Goal: Task Accomplishment & Management: Use online tool/utility

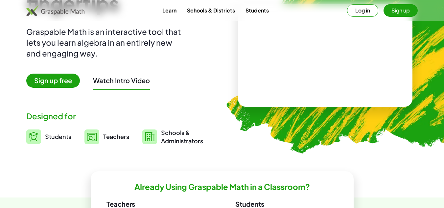
scroll to position [83, 0]
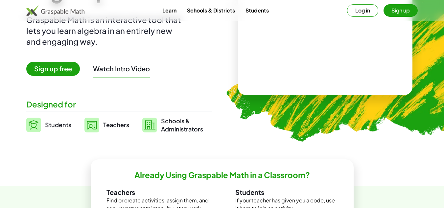
click at [53, 120] on link "Students" at bounding box center [48, 125] width 45 height 16
click at [54, 122] on span "Students" at bounding box center [58, 125] width 26 height 8
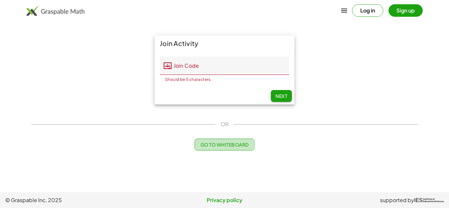
click at [203, 146] on span "Go to Whiteboard" at bounding box center [224, 145] width 48 height 6
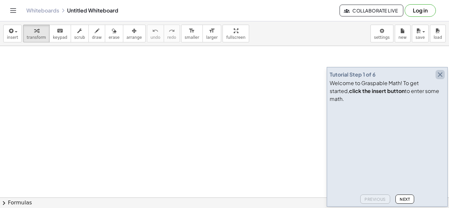
click at [444, 79] on icon "button" at bounding box center [440, 75] width 8 height 8
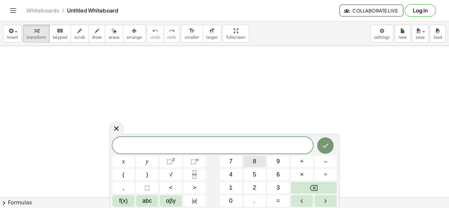
click at [259, 162] on button "8" at bounding box center [255, 162] width 22 height 12
click at [123, 160] on span "x" at bounding box center [123, 161] width 3 height 9
click at [254, 162] on span "8" at bounding box center [254, 161] width 3 height 9
click at [305, 186] on button "Backspace" at bounding box center [314, 188] width 46 height 12
click at [329, 158] on button "–" at bounding box center [326, 162] width 22 height 12
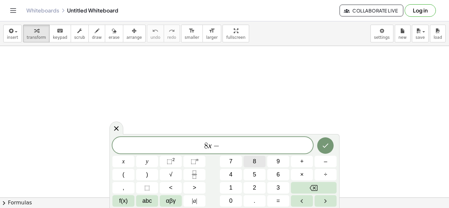
click at [249, 165] on button "8" at bounding box center [255, 162] width 22 height 12
click at [272, 201] on button "=" at bounding box center [278, 201] width 22 height 12
click at [253, 186] on span "2" at bounding box center [254, 188] width 3 height 9
click at [129, 161] on button "x" at bounding box center [123, 162] width 22 height 12
click at [299, 178] on button "×" at bounding box center [302, 175] width 22 height 12
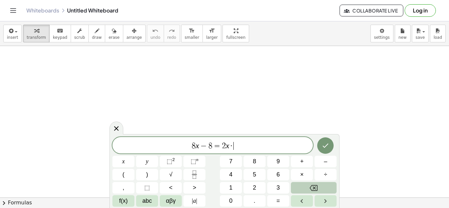
click at [316, 192] on icon "Backspace" at bounding box center [314, 188] width 8 height 8
click at [302, 165] on span "+" at bounding box center [302, 161] width 4 height 9
click at [230, 190] on span "1" at bounding box center [230, 188] width 3 height 9
click at [282, 177] on button "6" at bounding box center [278, 175] width 22 height 12
click at [324, 143] on icon "Done" at bounding box center [326, 146] width 8 height 8
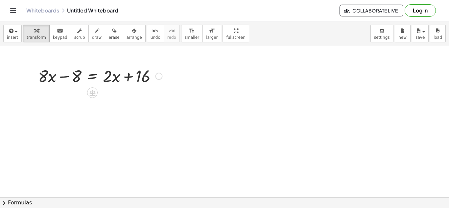
click at [38, 67] on div at bounding box center [33, 76] width 10 height 26
click at [53, 77] on div at bounding box center [100, 75] width 131 height 22
click at [80, 75] on div at bounding box center [100, 75] width 131 height 22
click at [63, 75] on div at bounding box center [100, 75] width 131 height 22
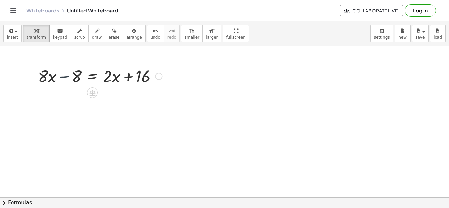
click at [62, 76] on div at bounding box center [100, 75] width 131 height 22
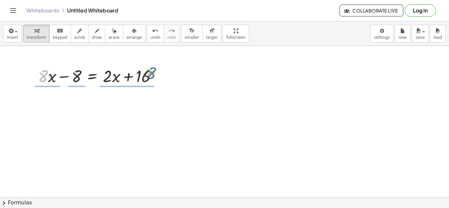
drag, startPoint x: 42, startPoint y: 78, endPoint x: 151, endPoint y: 77, distance: 108.9
click at [151, 77] on div at bounding box center [100, 75] width 131 height 22
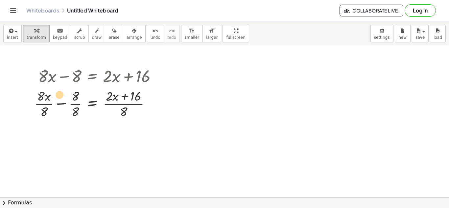
drag, startPoint x: 108, startPoint y: 94, endPoint x: 57, endPoint y: 93, distance: 51.3
click at [57, 93] on div at bounding box center [98, 103] width 134 height 33
click at [60, 103] on div at bounding box center [98, 103] width 134 height 33
click at [60, 103] on div at bounding box center [100, 103] width 131 height 33
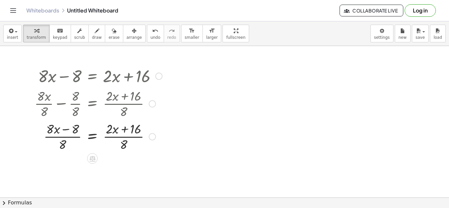
click at [63, 106] on div at bounding box center [98, 103] width 134 height 33
click at [62, 105] on div at bounding box center [98, 103] width 134 height 33
click at [91, 136] on div at bounding box center [98, 136] width 134 height 33
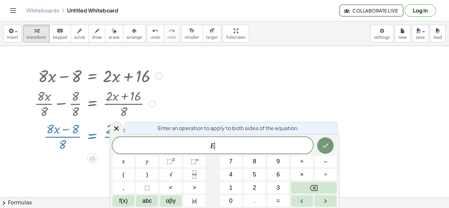
click at [91, 136] on div at bounding box center [98, 136] width 134 height 33
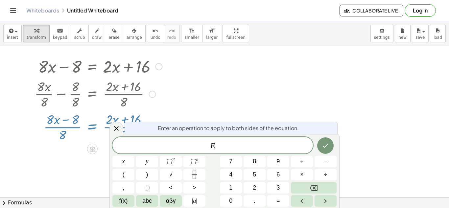
scroll to position [13, 0]
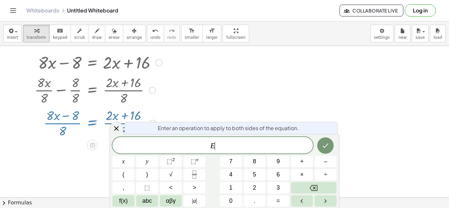
click at [183, 101] on div at bounding box center [224, 206] width 449 height 346
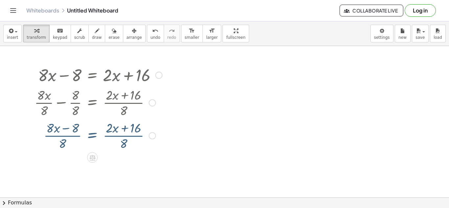
scroll to position [0, 0]
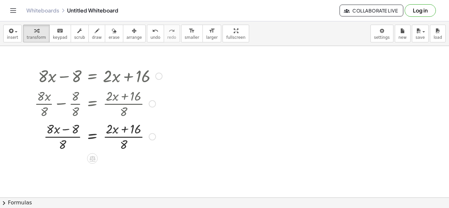
click at [124, 140] on div at bounding box center [98, 136] width 134 height 33
click at [63, 77] on div at bounding box center [98, 75] width 134 height 22
click at [65, 78] on div at bounding box center [98, 75] width 134 height 22
click at [68, 130] on div at bounding box center [98, 136] width 134 height 33
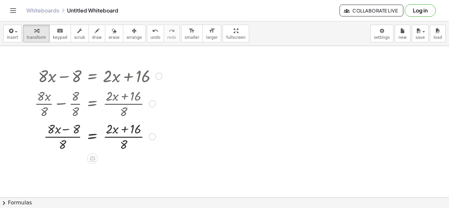
click at [68, 130] on div at bounding box center [98, 136] width 134 height 33
drag, startPoint x: 74, startPoint y: 127, endPoint x: 143, endPoint y: 145, distance: 71.4
click at [143, 145] on div at bounding box center [98, 136] width 134 height 33
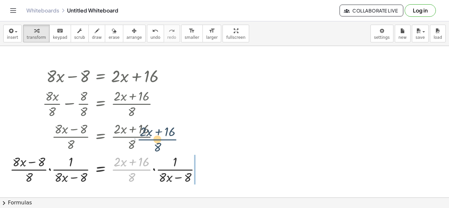
drag, startPoint x: 136, startPoint y: 173, endPoint x: 161, endPoint y: 143, distance: 39.3
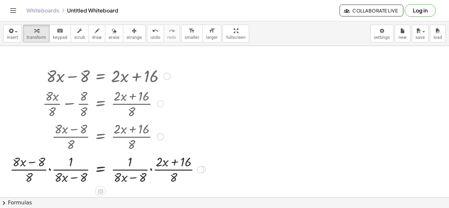
click at [33, 163] on div at bounding box center [108, 169] width 203 height 33
drag, startPoint x: 33, startPoint y: 159, endPoint x: 96, endPoint y: 159, distance: 62.8
click at [96, 159] on div at bounding box center [108, 169] width 203 height 33
drag, startPoint x: 34, startPoint y: 163, endPoint x: 73, endPoint y: 163, distance: 38.5
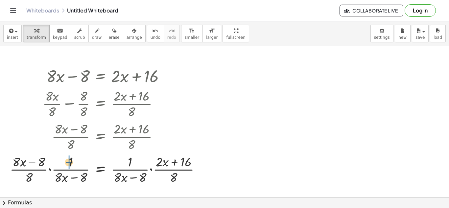
click at [73, 163] on div at bounding box center [108, 169] width 203 height 33
drag, startPoint x: 21, startPoint y: 163, endPoint x: 56, endPoint y: 165, distance: 34.6
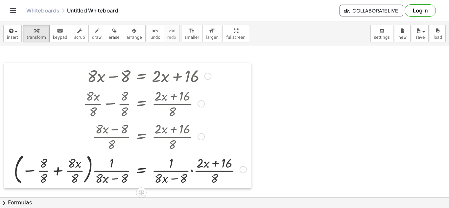
drag, startPoint x: 10, startPoint y: 168, endPoint x: 29, endPoint y: 168, distance: 19.7
click at [14, 168] on div at bounding box center [9, 126] width 10 height 126
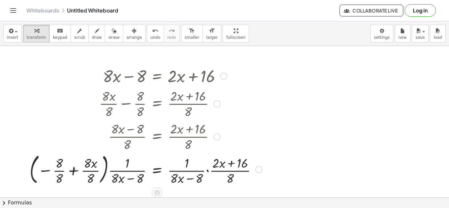
click at [46, 172] on div at bounding box center [145, 169] width 239 height 36
click at [46, 171] on div at bounding box center [145, 169] width 239 height 36
drag, startPoint x: 116, startPoint y: 129, endPoint x: 166, endPoint y: 130, distance: 49.7
click at [166, 130] on div at bounding box center [145, 136] width 239 height 33
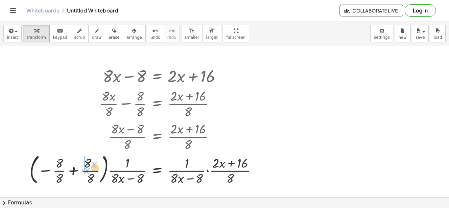
drag, startPoint x: 92, startPoint y: 164, endPoint x: 86, endPoint y: 170, distance: 8.9
click at [86, 170] on div at bounding box center [145, 169] width 239 height 36
drag, startPoint x: 61, startPoint y: 163, endPoint x: 126, endPoint y: 167, distance: 64.9
click at [126, 167] on div at bounding box center [145, 169] width 239 height 36
drag, startPoint x: 186, startPoint y: 165, endPoint x: 127, endPoint y: 168, distance: 59.3
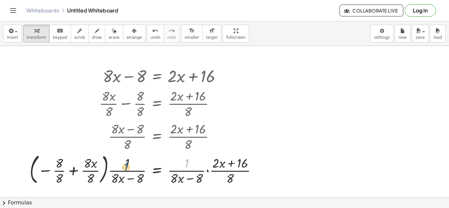
click at [127, 168] on div at bounding box center [145, 169] width 239 height 36
drag, startPoint x: 218, startPoint y: 163, endPoint x: 182, endPoint y: 178, distance: 39.1
click at [182, 178] on div at bounding box center [145, 169] width 239 height 36
click at [230, 164] on div at bounding box center [145, 169] width 239 height 36
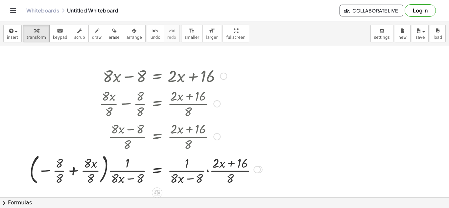
click at [230, 164] on div at bounding box center [145, 169] width 239 height 36
drag, startPoint x: 232, startPoint y: 177, endPoint x: 168, endPoint y: 159, distance: 65.6
click at [168, 159] on div at bounding box center [145, 169] width 239 height 36
click at [258, 174] on div at bounding box center [145, 169] width 239 height 36
click at [258, 172] on div at bounding box center [257, 169] width 7 height 7
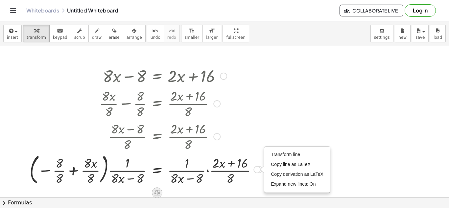
click at [159, 187] on div at bounding box center [159, 192] width 5 height 12
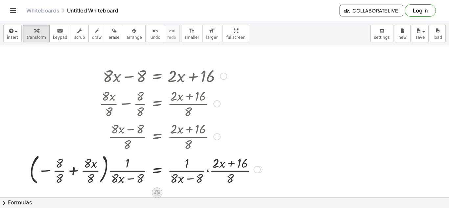
click at [159, 188] on div at bounding box center [157, 192] width 11 height 11
click at [131, 195] on span "+" at bounding box center [131, 193] width 4 height 10
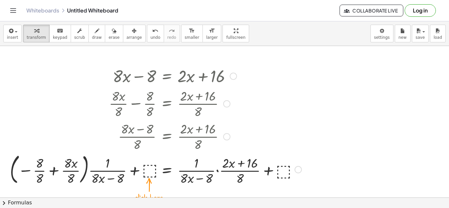
click at [147, 171] on div at bounding box center [156, 169] width 298 height 36
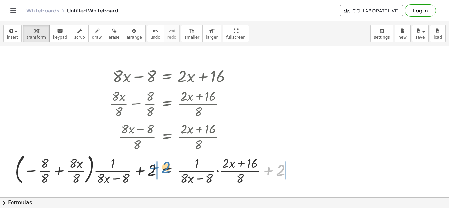
drag, startPoint x: 283, startPoint y: 171, endPoint x: 169, endPoint y: 167, distance: 113.5
click at [166, 167] on div at bounding box center [156, 169] width 288 height 36
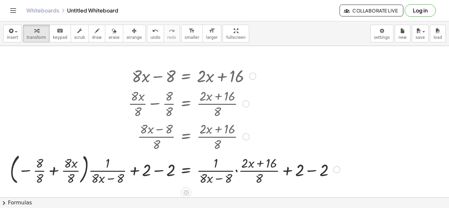
click at [157, 172] on div at bounding box center [175, 169] width 337 height 36
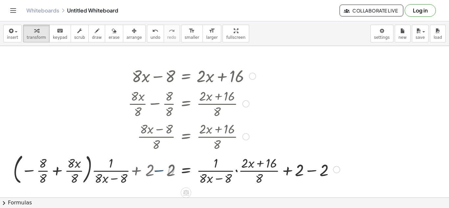
click at [157, 172] on div at bounding box center [199, 169] width 288 height 36
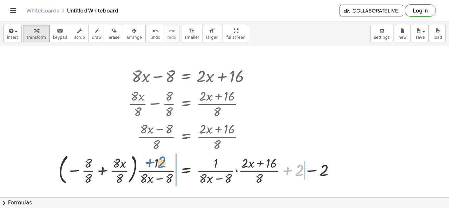
drag, startPoint x: 284, startPoint y: 170, endPoint x: 145, endPoint y: 162, distance: 139.0
click at [145, 162] on div at bounding box center [199, 169] width 288 height 36
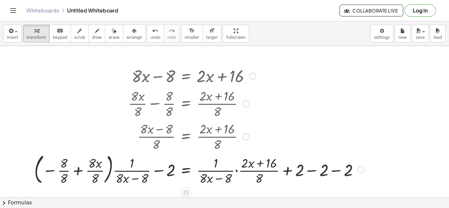
click at [158, 174] on div at bounding box center [199, 169] width 337 height 36
click at [159, 173] on div at bounding box center [199, 169] width 337 height 36
drag, startPoint x: 88, startPoint y: 163, endPoint x: 161, endPoint y: 174, distance: 73.8
click at [161, 174] on div at bounding box center [199, 169] width 337 height 36
drag, startPoint x: 119, startPoint y: 178, endPoint x: 115, endPoint y: 161, distance: 16.8
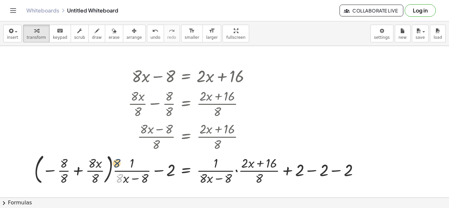
click at [115, 161] on div at bounding box center [199, 169] width 337 height 36
click at [311, 175] on div at bounding box center [199, 169] width 337 height 36
click at [310, 173] on div "Transform line Copy line as LaTeX Copy derivation as LaTeX Expand new lines: On" at bounding box center [312, 169] width 7 height 7
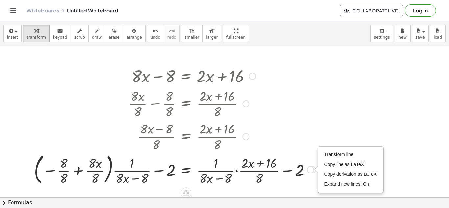
click at [280, 169] on div at bounding box center [175, 169] width 288 height 36
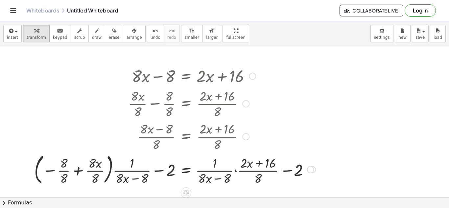
click at [284, 171] on div at bounding box center [175, 169] width 288 height 36
click at [286, 172] on div at bounding box center [175, 169] width 288 height 36
drag, startPoint x: 216, startPoint y: 164, endPoint x: 292, endPoint y: 172, distance: 76.4
click at [292, 172] on div at bounding box center [175, 169] width 288 height 36
drag, startPoint x: 254, startPoint y: 165, endPoint x: 235, endPoint y: 206, distance: 44.9
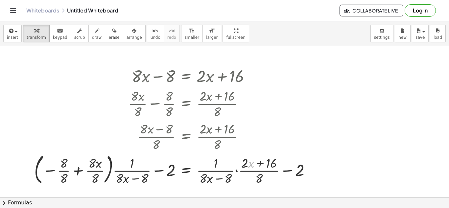
click at [235, 206] on div "insert select one: Math Expression Function Text Youtube Video Graphing Geometr…" at bounding box center [224, 114] width 449 height 187
click at [147, 37] on button "undo undo" at bounding box center [155, 34] width 17 height 18
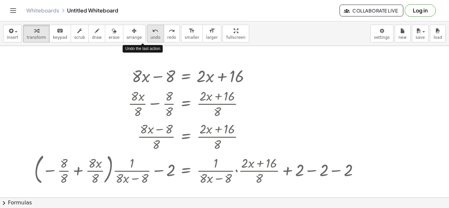
click at [147, 37] on button "undo undo" at bounding box center [155, 34] width 17 height 18
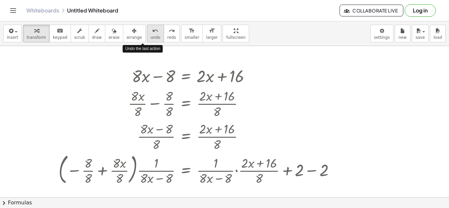
click at [147, 37] on button "undo undo" at bounding box center [155, 34] width 17 height 18
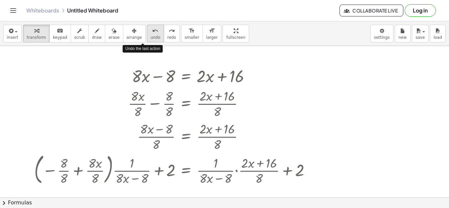
click at [147, 37] on button "undo undo" at bounding box center [155, 34] width 17 height 18
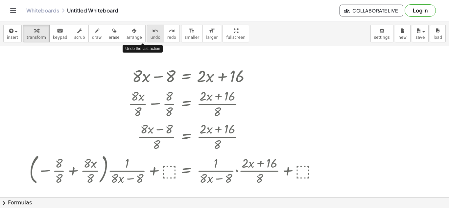
click at [147, 37] on button "undo undo" at bounding box center [155, 34] width 17 height 18
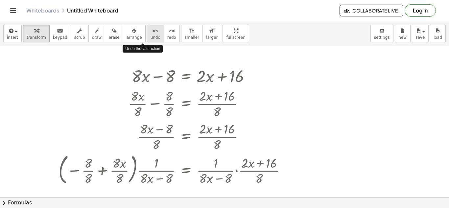
click at [147, 37] on button "undo undo" at bounding box center [155, 34] width 17 height 18
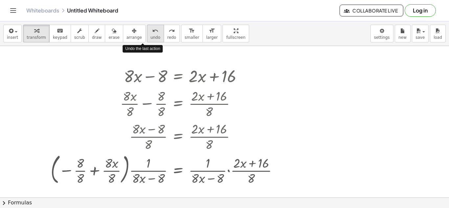
click at [147, 37] on button "undo undo" at bounding box center [155, 34] width 17 height 18
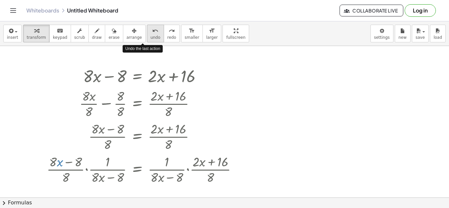
click at [147, 37] on button "undo undo" at bounding box center [155, 34] width 17 height 18
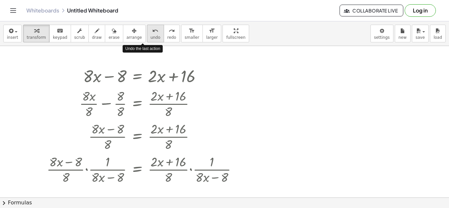
click at [147, 37] on button "undo undo" at bounding box center [155, 34] width 17 height 18
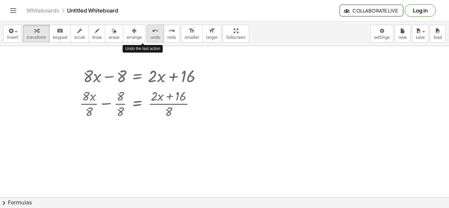
click at [147, 37] on button "undo undo" at bounding box center [155, 34] width 17 height 18
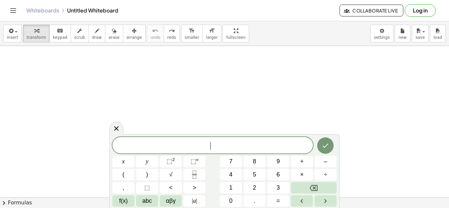
click at [253, 162] on span "8" at bounding box center [254, 161] width 3 height 9
click at [256, 161] on span "8" at bounding box center [254, 161] width 3 height 9
click at [326, 186] on button "Backspace" at bounding box center [314, 188] width 46 height 12
click at [304, 175] on span "×" at bounding box center [302, 174] width 4 height 9
click at [322, 190] on button "Backspace" at bounding box center [314, 188] width 46 height 12
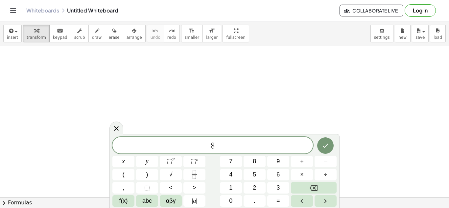
click at [308, 177] on button "×" at bounding box center [302, 175] width 22 height 12
click at [330, 165] on button "–" at bounding box center [326, 162] width 22 height 12
click at [253, 165] on button "8" at bounding box center [255, 162] width 22 height 12
click at [329, 189] on button "Backspace" at bounding box center [314, 188] width 46 height 12
click at [331, 191] on button "Backspace" at bounding box center [314, 188] width 46 height 12
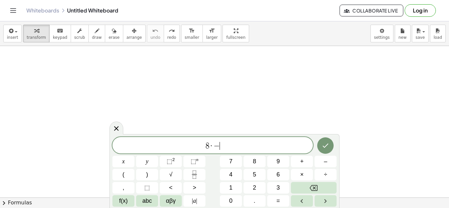
click at [331, 193] on button "Backspace" at bounding box center [314, 188] width 46 height 12
click at [117, 156] on button "x" at bounding box center [123, 162] width 22 height 12
click at [330, 163] on button "–" at bounding box center [326, 162] width 22 height 12
click at [256, 159] on span "8" at bounding box center [254, 161] width 3 height 9
click at [279, 204] on span "=" at bounding box center [279, 201] width 4 height 9
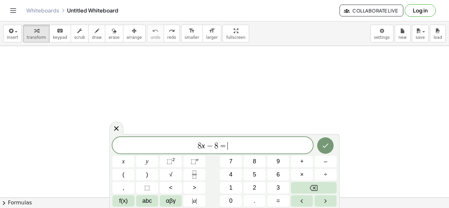
click at [257, 186] on button "2" at bounding box center [255, 188] width 22 height 12
click at [118, 159] on button "x" at bounding box center [123, 162] width 22 height 12
click at [279, 208] on div "8 x − 8 = 2 x ​ x y ⬚ 2 ⬚ n 7 8 9 + – ( ) √ 4 5 6 × ÷ , ⬚ < > 1 2 3 f(x) abc αβ…" at bounding box center [225, 171] width 230 height 74
click at [281, 199] on button "=" at bounding box center [278, 201] width 22 height 12
click at [302, 166] on button "+" at bounding box center [302, 162] width 22 height 12
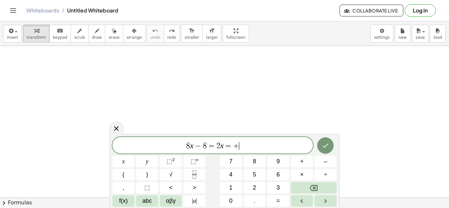
click at [321, 193] on button "Backspace" at bounding box center [314, 188] width 46 height 12
click at [322, 190] on button "Backspace" at bounding box center [314, 188] width 46 height 12
click at [120, 161] on button "x" at bounding box center [123, 162] width 22 height 12
click at [301, 163] on span "+" at bounding box center [302, 161] width 4 height 9
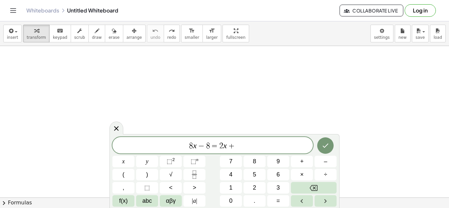
click at [232, 193] on button "1" at bounding box center [231, 188] width 22 height 12
click at [273, 176] on button "6" at bounding box center [278, 175] width 22 height 12
click at [125, 159] on span "x" at bounding box center [123, 161] width 3 height 9
click at [278, 203] on span "=" at bounding box center [279, 201] width 4 height 9
click at [235, 175] on button "4" at bounding box center [231, 175] width 22 height 12
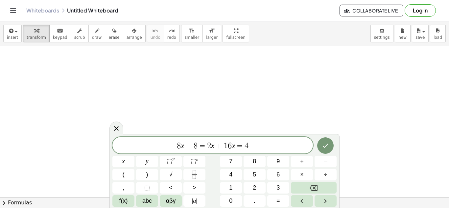
click at [325, 147] on icon "Done" at bounding box center [326, 146] width 8 height 8
click at [324, 146] on icon "Done" at bounding box center [326, 146] width 8 height 8
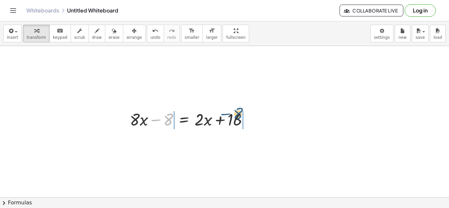
drag, startPoint x: 169, startPoint y: 124, endPoint x: 258, endPoint y: 126, distance: 88.5
click at [258, 126] on div "− 8 + · 8 · x − 8 = + · 2 · x + 16" at bounding box center [189, 119] width 139 height 26
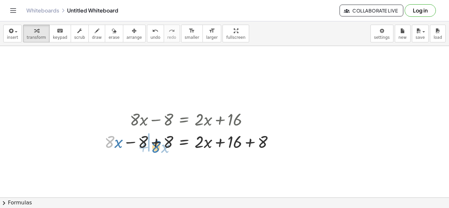
drag, startPoint x: 111, startPoint y: 140, endPoint x: 152, endPoint y: 143, distance: 41.5
click at [152, 143] on div at bounding box center [191, 141] width 181 height 22
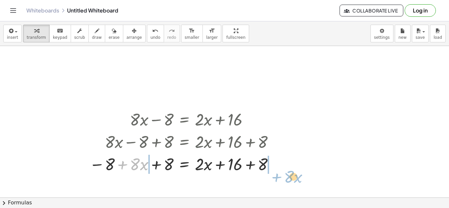
drag, startPoint x: 125, startPoint y: 164, endPoint x: 263, endPoint y: 159, distance: 138.2
click at [263, 159] on div at bounding box center [184, 164] width 197 height 22
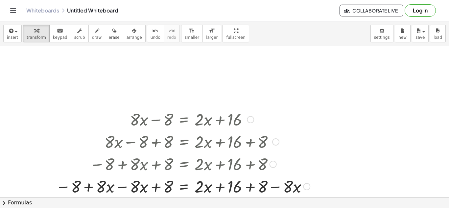
click at [125, 188] on div at bounding box center [182, 186] width 261 height 22
click at [125, 188] on div at bounding box center [200, 186] width 228 height 22
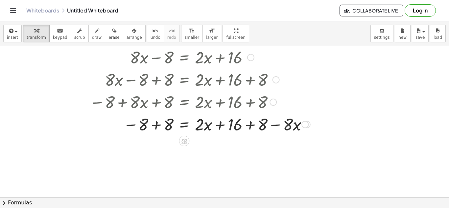
click at [176, 126] on div at bounding box center [200, 124] width 228 height 22
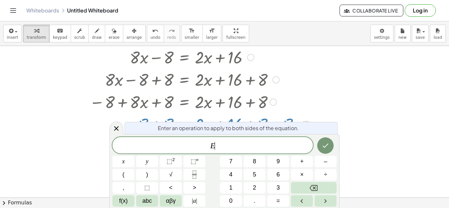
click at [185, 128] on span "Enter an operation to apply to both sides of the equation." at bounding box center [228, 128] width 141 height 8
click at [119, 118] on div at bounding box center [200, 124] width 228 height 22
click at [12, 132] on div at bounding box center [224, 157] width 449 height 346
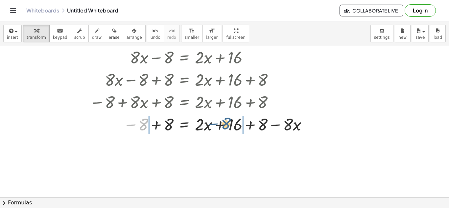
drag, startPoint x: 141, startPoint y: 127, endPoint x: 230, endPoint y: 125, distance: 89.2
click at [230, 125] on div at bounding box center [200, 124] width 228 height 22
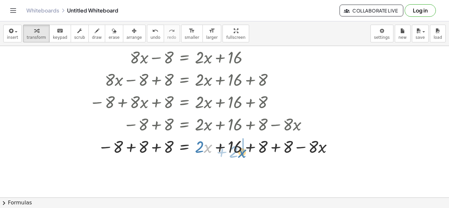
drag, startPoint x: 207, startPoint y: 146, endPoint x: 242, endPoint y: 150, distance: 34.8
click at [242, 150] on div at bounding box center [212, 146] width 253 height 22
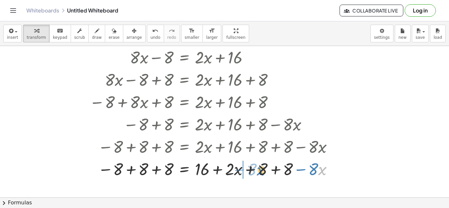
drag, startPoint x: 323, startPoint y: 171, endPoint x: 262, endPoint y: 171, distance: 61.5
click at [262, 171] on div at bounding box center [212, 169] width 253 height 22
click at [309, 173] on div at bounding box center [212, 169] width 253 height 22
click at [184, 169] on div "= + · 2 · x + 16 + 8 + 8 − · 8 · x − 8 + 8 + 8 16" at bounding box center [184, 169] width 0 height 0
click at [309, 173] on div at bounding box center [310, 169] width 7 height 7
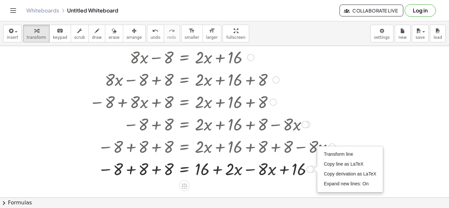
click at [284, 174] on div at bounding box center [212, 169] width 253 height 22
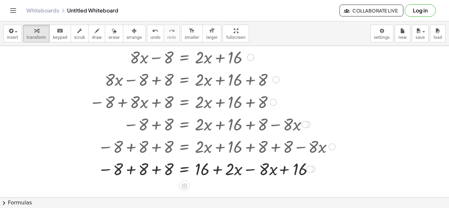
click at [284, 174] on div at bounding box center [212, 169] width 253 height 22
click at [251, 169] on div at bounding box center [212, 169] width 253 height 22
click at [216, 170] on div at bounding box center [212, 169] width 253 height 22
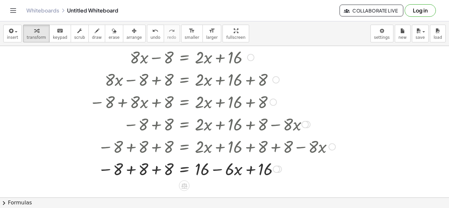
click at [184, 173] on div at bounding box center [212, 169] width 253 height 22
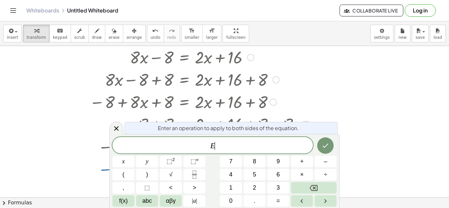
click at [184, 173] on button "Fraction" at bounding box center [195, 175] width 22 height 12
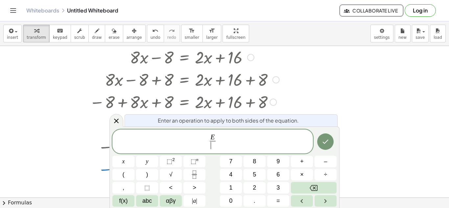
click at [69, 165] on div at bounding box center [224, 157] width 449 height 346
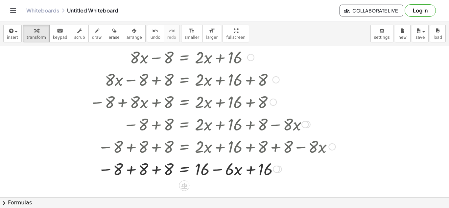
click at [152, 170] on div at bounding box center [212, 169] width 253 height 22
click at [150, 171] on div at bounding box center [212, 169] width 253 height 22
click at [127, 150] on div at bounding box center [212, 146] width 253 height 22
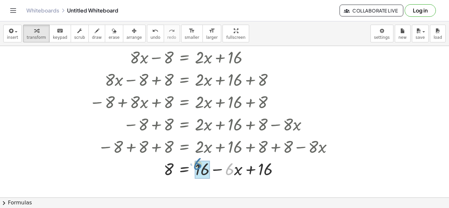
drag, startPoint x: 233, startPoint y: 169, endPoint x: 200, endPoint y: 164, distance: 33.0
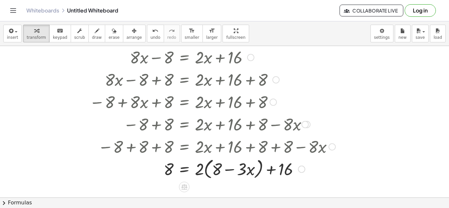
click at [220, 172] on div at bounding box center [212, 168] width 253 height 25
click at [230, 170] on div at bounding box center [212, 168] width 253 height 25
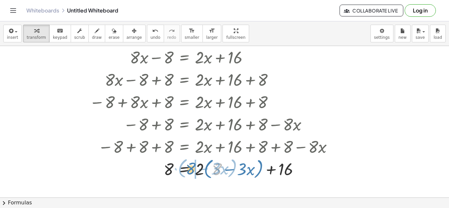
drag, startPoint x: 215, startPoint y: 175, endPoint x: 189, endPoint y: 174, distance: 26.3
click at [189, 174] on div at bounding box center [212, 168] width 253 height 25
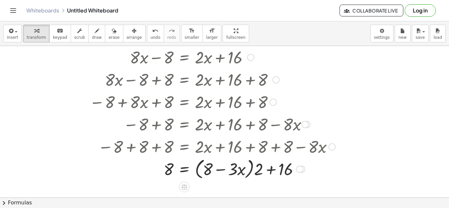
click at [222, 169] on div at bounding box center [212, 168] width 253 height 25
drag, startPoint x: 257, startPoint y: 171, endPoint x: 164, endPoint y: 166, distance: 92.9
click at [164, 166] on div at bounding box center [212, 168] width 253 height 25
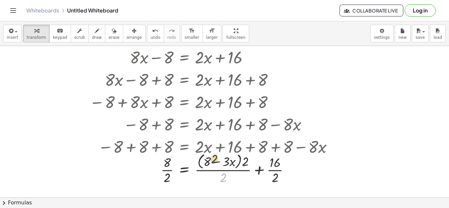
drag, startPoint x: 219, startPoint y: 180, endPoint x: 210, endPoint y: 160, distance: 22.4
click at [210, 160] on div at bounding box center [212, 168] width 253 height 35
click at [150, 36] on button "undo undo" at bounding box center [155, 34] width 17 height 18
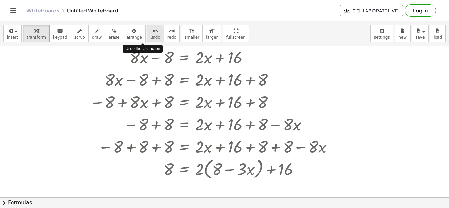
click at [151, 36] on span "undo" at bounding box center [156, 37] width 10 height 5
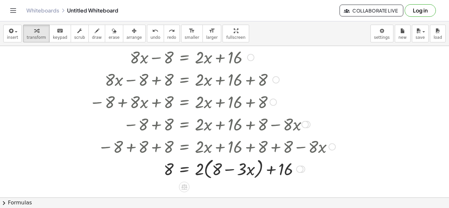
click at [184, 171] on div at bounding box center [212, 168] width 253 height 25
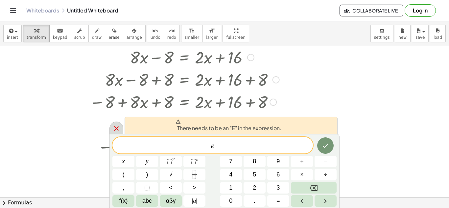
click at [116, 131] on icon at bounding box center [116, 129] width 8 height 8
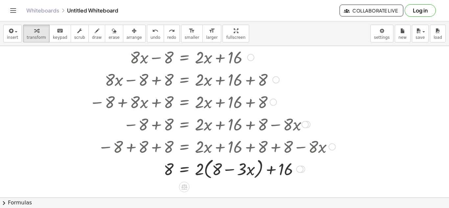
click at [154, 148] on div at bounding box center [212, 146] width 253 height 22
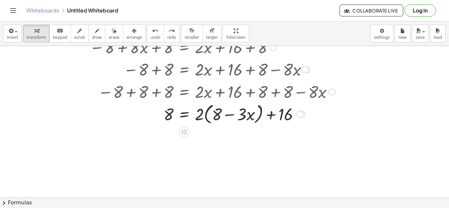
scroll to position [117, 0]
click at [233, 113] on div at bounding box center [212, 113] width 253 height 25
drag, startPoint x: 252, startPoint y: 114, endPoint x: 293, endPoint y: 114, distance: 41.8
click at [293, 114] on div at bounding box center [212, 113] width 253 height 25
drag, startPoint x: 289, startPoint y: 114, endPoint x: 211, endPoint y: 111, distance: 78.3
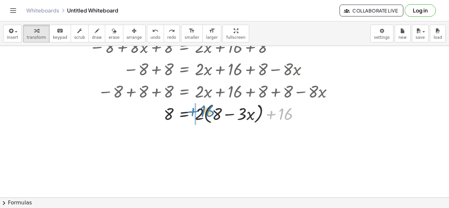
click at [211, 111] on div at bounding box center [212, 113] width 253 height 25
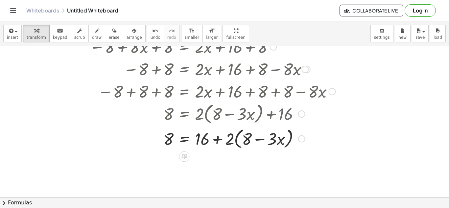
click at [216, 140] on div at bounding box center [212, 138] width 253 height 25
drag, startPoint x: 166, startPoint y: 136, endPoint x: 268, endPoint y: 137, distance: 102.0
click at [268, 137] on div at bounding box center [212, 138] width 253 height 25
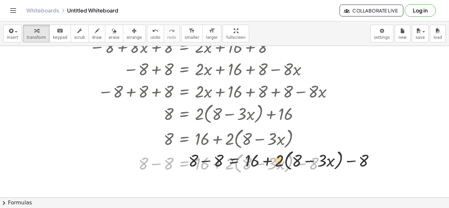
drag, startPoint x: 184, startPoint y: 166, endPoint x: 233, endPoint y: 164, distance: 49.7
click at [233, 164] on div at bounding box center [212, 163] width 253 height 25
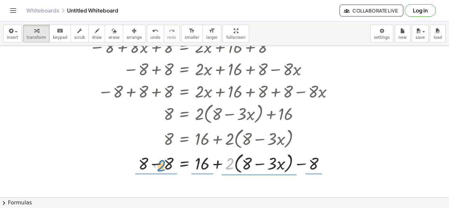
drag, startPoint x: 233, startPoint y: 164, endPoint x: 163, endPoint y: 164, distance: 70.1
click at [163, 164] on div at bounding box center [212, 163] width 253 height 25
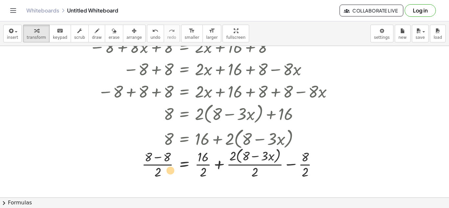
drag, startPoint x: 160, startPoint y: 155, endPoint x: 163, endPoint y: 167, distance: 12.1
click at [163, 167] on div at bounding box center [212, 163] width 253 height 35
drag, startPoint x: 199, startPoint y: 156, endPoint x: 173, endPoint y: 168, distance: 28.7
click at [173, 168] on div at bounding box center [211, 163] width 250 height 35
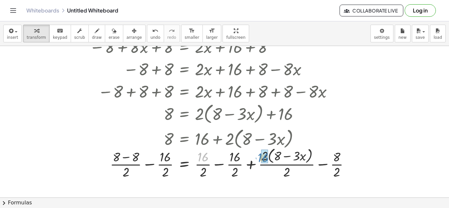
drag, startPoint x: 200, startPoint y: 156, endPoint x: 256, endPoint y: 156, distance: 55.9
click at [256, 156] on div at bounding box center [222, 163] width 272 height 35
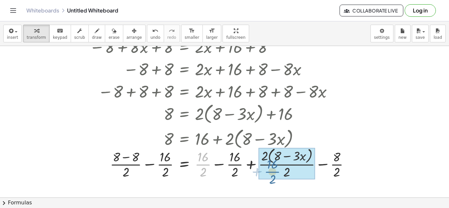
drag, startPoint x: 201, startPoint y: 161, endPoint x: 270, endPoint y: 167, distance: 70.0
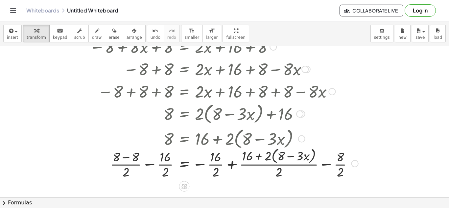
click at [261, 159] on div at bounding box center [224, 163] width 276 height 35
click at [127, 157] on div at bounding box center [224, 163] width 276 height 35
click at [137, 171] on div at bounding box center [224, 163] width 276 height 35
drag, startPoint x: 164, startPoint y: 174, endPoint x: 136, endPoint y: 158, distance: 32.3
click at [136, 158] on div at bounding box center [224, 163] width 276 height 35
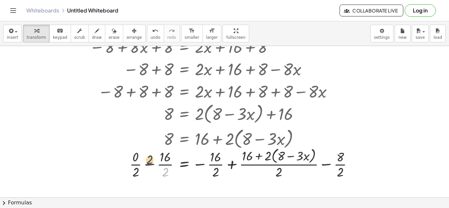
drag, startPoint x: 169, startPoint y: 173, endPoint x: 149, endPoint y: 155, distance: 26.6
click at [149, 155] on div at bounding box center [224, 163] width 276 height 35
drag, startPoint x: 165, startPoint y: 171, endPoint x: 166, endPoint y: 144, distance: 27.7
drag, startPoint x: 164, startPoint y: 172, endPoint x: 164, endPoint y: 158, distance: 14.1
click at [216, 171] on div at bounding box center [224, 163] width 276 height 35
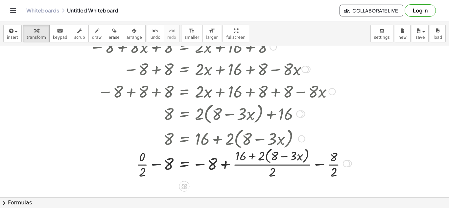
click at [156, 164] on div at bounding box center [220, 163] width 269 height 35
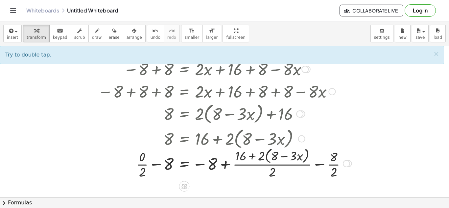
click at [157, 165] on div at bounding box center [220, 163] width 269 height 35
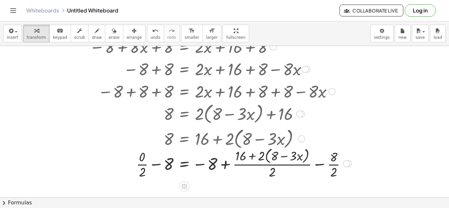
click at [157, 165] on div at bounding box center [220, 163] width 269 height 35
click at [203, 164] on div at bounding box center [220, 163] width 269 height 35
click at [189, 163] on div at bounding box center [220, 163] width 269 height 35
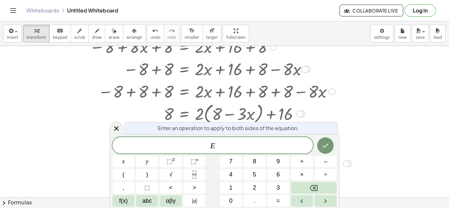
click at [93, 114] on div at bounding box center [220, 113] width 269 height 25
click at [119, 133] on div at bounding box center [117, 128] width 14 height 13
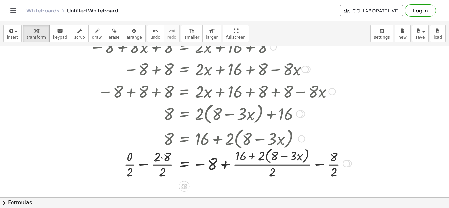
click at [199, 164] on div at bounding box center [220, 163] width 269 height 35
click at [200, 167] on div at bounding box center [220, 163] width 269 height 35
click at [224, 167] on div at bounding box center [220, 163] width 269 height 35
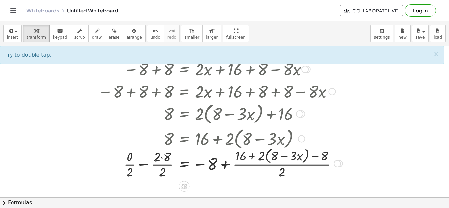
click at [315, 157] on div at bounding box center [216, 163] width 260 height 35
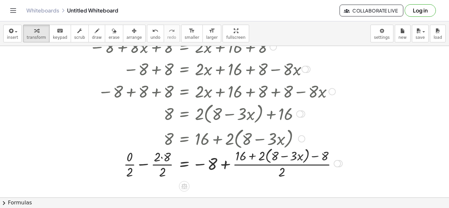
click at [315, 157] on div at bounding box center [216, 163] width 260 height 35
click at [316, 156] on div at bounding box center [216, 163] width 260 height 35
click at [255, 157] on div at bounding box center [216, 163] width 260 height 35
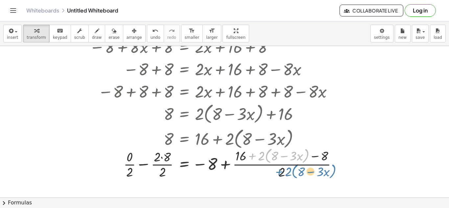
drag, startPoint x: 256, startPoint y: 157, endPoint x: 282, endPoint y: 171, distance: 29.3
click at [282, 171] on div at bounding box center [216, 163] width 260 height 35
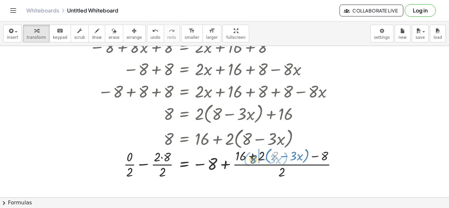
drag, startPoint x: 276, startPoint y: 158, endPoint x: 254, endPoint y: 161, distance: 21.6
click at [254, 161] on div at bounding box center [216, 163] width 260 height 35
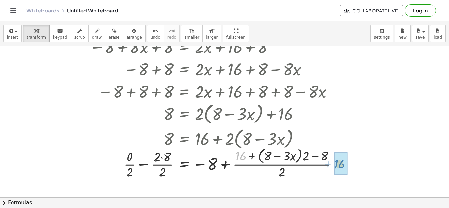
drag, startPoint x: 240, startPoint y: 157, endPoint x: 339, endPoint y: 165, distance: 99.0
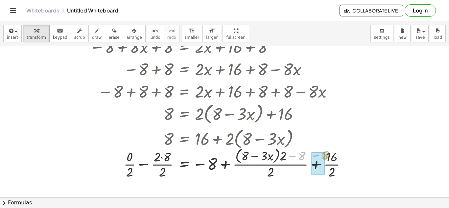
drag, startPoint x: 301, startPoint y: 155, endPoint x: 326, endPoint y: 154, distance: 24.7
click at [326, 154] on div at bounding box center [220, 163] width 269 height 35
drag, startPoint x: 334, startPoint y: 156, endPoint x: 353, endPoint y: 155, distance: 19.4
click at [353, 155] on div at bounding box center [220, 163] width 269 height 35
drag, startPoint x: 330, startPoint y: 172, endPoint x: 304, endPoint y: 158, distance: 29.4
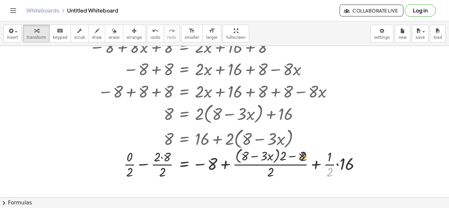
click at [304, 158] on div at bounding box center [227, 163] width 283 height 35
drag, startPoint x: 350, startPoint y: 168, endPoint x: 302, endPoint y: 161, distance: 48.5
click at [302, 161] on div at bounding box center [227, 163] width 283 height 35
drag, startPoint x: 310, startPoint y: 167, endPoint x: 320, endPoint y: 166, distance: 9.9
click at [320, 166] on div at bounding box center [227, 163] width 283 height 35
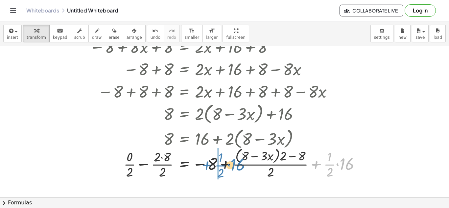
drag, startPoint x: 320, startPoint y: 166, endPoint x: 212, endPoint y: 166, distance: 108.2
click at [212, 166] on div at bounding box center [227, 163] width 283 height 35
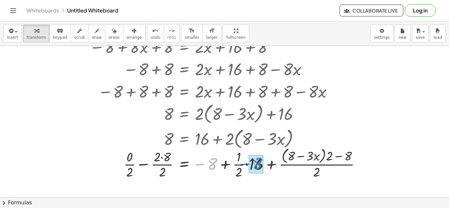
drag, startPoint x: 211, startPoint y: 164, endPoint x: 254, endPoint y: 164, distance: 43.4
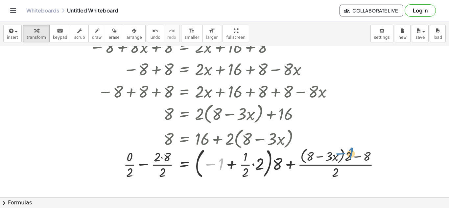
drag, startPoint x: 217, startPoint y: 165, endPoint x: 347, endPoint y: 154, distance: 130.4
click at [347, 154] on div at bounding box center [237, 163] width 302 height 36
drag, startPoint x: 253, startPoint y: 165, endPoint x: 163, endPoint y: 149, distance: 91.3
click at [163, 149] on div at bounding box center [237, 163] width 302 height 36
drag, startPoint x: 247, startPoint y: 157, endPoint x: 259, endPoint y: 164, distance: 14.4
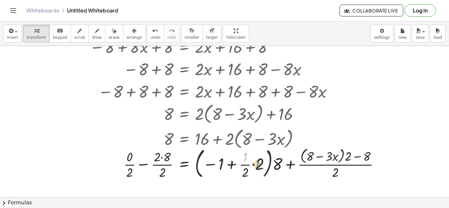
click at [259, 164] on div at bounding box center [237, 163] width 302 height 36
drag, startPoint x: 259, startPoint y: 164, endPoint x: 231, endPoint y: 159, distance: 29.1
drag, startPoint x: 231, startPoint y: 159, endPoint x: 231, endPoint y: 169, distance: 10.2
click at [231, 169] on div at bounding box center [237, 163] width 302 height 36
drag, startPoint x: 231, startPoint y: 168, endPoint x: 310, endPoint y: 161, distance: 79.3
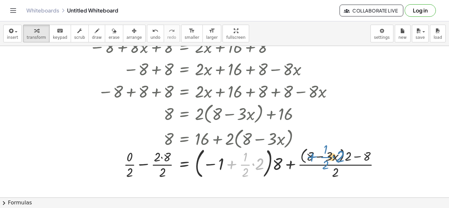
click at [310, 161] on div at bounding box center [237, 163] width 302 height 36
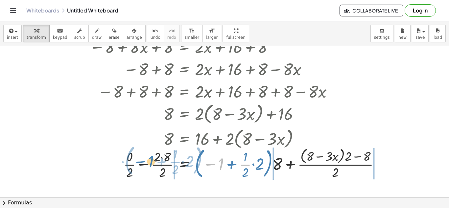
drag, startPoint x: 215, startPoint y: 166, endPoint x: 146, endPoint y: 164, distance: 68.4
click at [146, 164] on div at bounding box center [237, 163] width 302 height 36
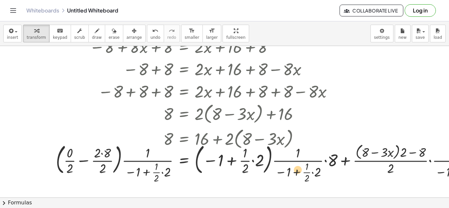
drag, startPoint x: 110, startPoint y: 156, endPoint x: 305, endPoint y: 174, distance: 196.5
click at [305, 174] on div at bounding box center [276, 162] width 446 height 43
drag, startPoint x: 305, startPoint y: 174, endPoint x: 233, endPoint y: 155, distance: 74.4
click at [233, 155] on div at bounding box center [276, 162] width 446 height 43
drag, startPoint x: 301, startPoint y: 154, endPoint x: 148, endPoint y: 181, distance: 154.9
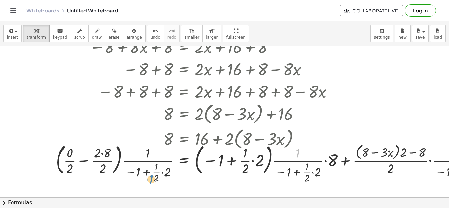
click at [148, 181] on div at bounding box center [276, 162] width 446 height 43
click at [133, 172] on div at bounding box center [276, 162] width 446 height 43
click at [146, 172] on div at bounding box center [276, 162] width 446 height 43
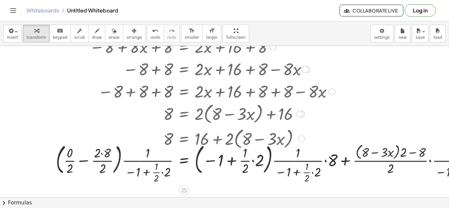
click at [85, 159] on div at bounding box center [276, 162] width 446 height 43
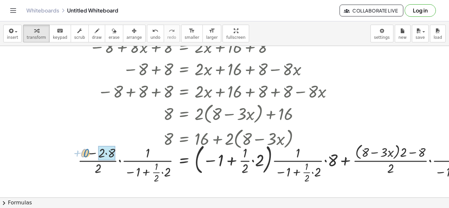
click at [86, 159] on div at bounding box center [287, 162] width 424 height 43
click at [94, 155] on div at bounding box center [292, 162] width 413 height 43
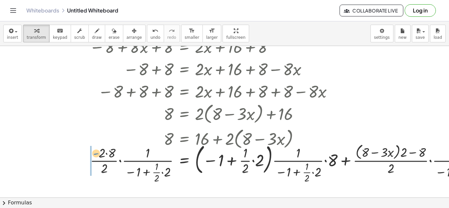
click at [95, 155] on div at bounding box center [292, 162] width 413 height 43
click at [138, 161] on div at bounding box center [292, 162] width 414 height 43
click at [145, 170] on div at bounding box center [292, 162] width 414 height 43
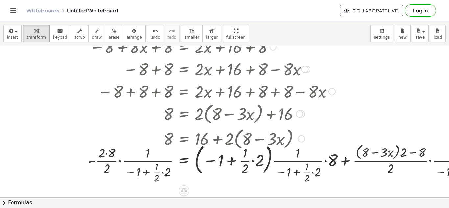
click at [145, 170] on div at bounding box center [292, 162] width 414 height 43
click at [132, 172] on div at bounding box center [292, 162] width 414 height 43
click at [213, 161] on div at bounding box center [292, 162] width 414 height 43
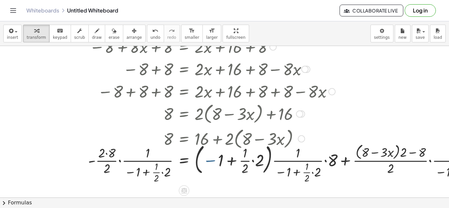
click at [212, 161] on div at bounding box center [292, 162] width 414 height 43
drag, startPoint x: 212, startPoint y: 161, endPoint x: 226, endPoint y: 161, distance: 13.8
click at [226, 161] on div at bounding box center [292, 162] width 414 height 43
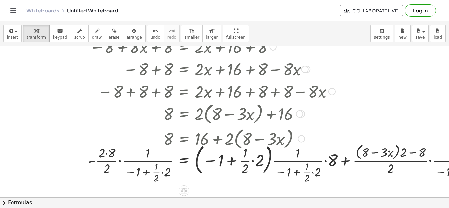
click at [230, 161] on div at bounding box center [292, 162] width 414 height 43
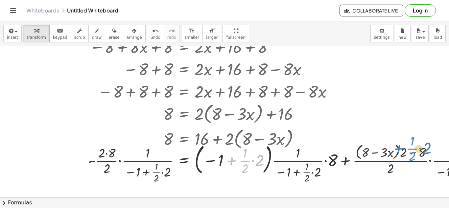
drag, startPoint x: 230, startPoint y: 161, endPoint x: 394, endPoint y: 149, distance: 164.2
click at [394, 149] on div at bounding box center [292, 162] width 414 height 43
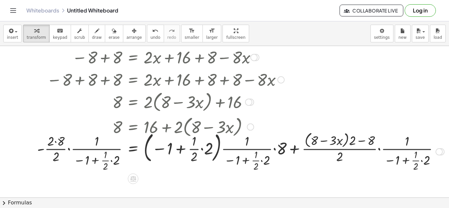
scroll to position [129, 57]
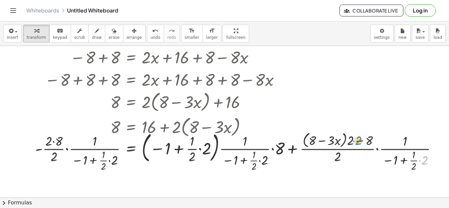
drag, startPoint x: 420, startPoint y: 159, endPoint x: 353, endPoint y: 139, distance: 69.6
click at [353, 139] on div at bounding box center [239, 151] width 414 height 43
click at [411, 153] on div at bounding box center [239, 151] width 414 height 43
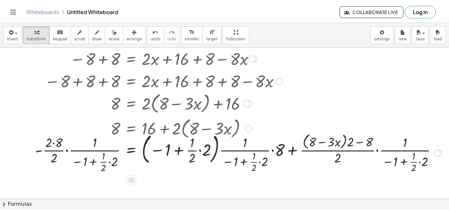
scroll to position [129, 58]
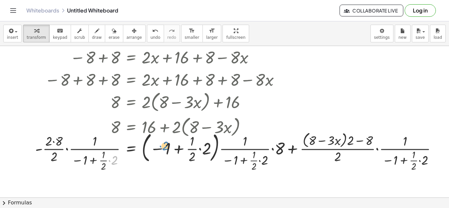
drag, startPoint x: 105, startPoint y: 160, endPoint x: 157, endPoint y: 145, distance: 53.5
click at [157, 145] on div at bounding box center [239, 151] width 414 height 43
drag, startPoint x: 115, startPoint y: 154, endPoint x: 101, endPoint y: 154, distance: 14.1
click at [101, 154] on div at bounding box center [239, 151] width 414 height 43
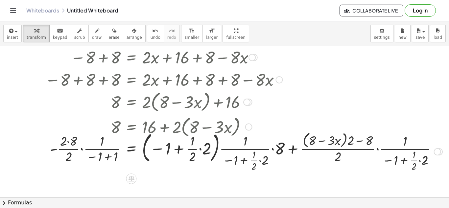
click at [84, 158] on div at bounding box center [239, 151] width 413 height 43
click at [62, 147] on div at bounding box center [239, 151] width 413 height 43
drag, startPoint x: 64, startPoint y: 143, endPoint x: 93, endPoint y: 143, distance: 28.9
click at [93, 143] on div at bounding box center [239, 151] width 413 height 43
drag, startPoint x: 67, startPoint y: 141, endPoint x: 91, endPoint y: 142, distance: 24.0
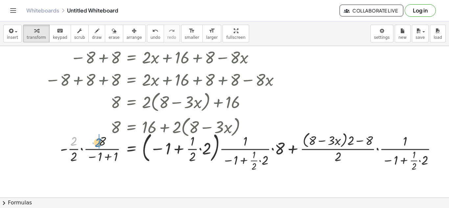
click at [91, 142] on div at bounding box center [239, 151] width 413 height 43
drag, startPoint x: 70, startPoint y: 142, endPoint x: 105, endPoint y: 138, distance: 34.8
click at [105, 138] on div at bounding box center [239, 151] width 413 height 43
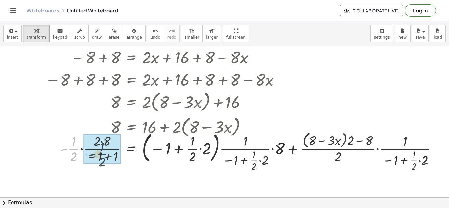
drag, startPoint x: 72, startPoint y: 153, endPoint x: 100, endPoint y: 155, distance: 27.4
